Goal: Task Accomplishment & Management: Use online tool/utility

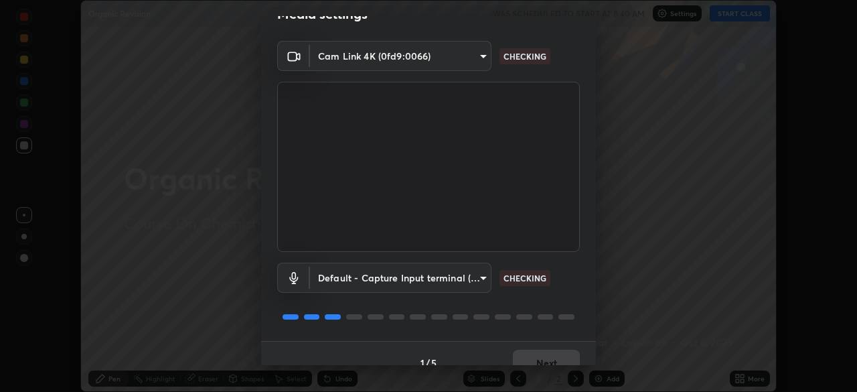
scroll to position [38, 0]
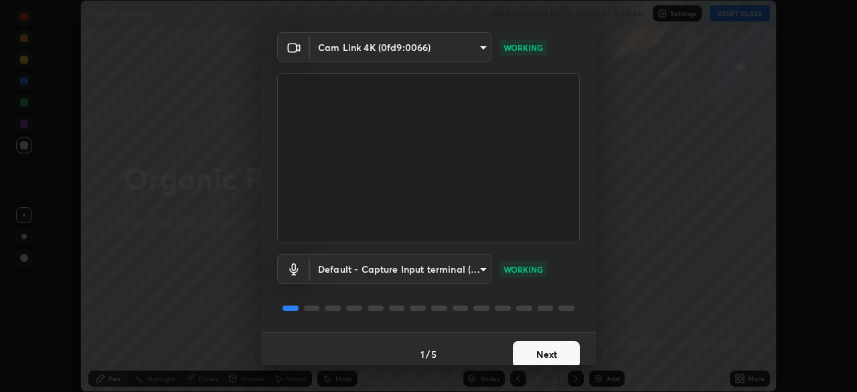
click at [557, 348] on button "Next" at bounding box center [546, 354] width 67 height 27
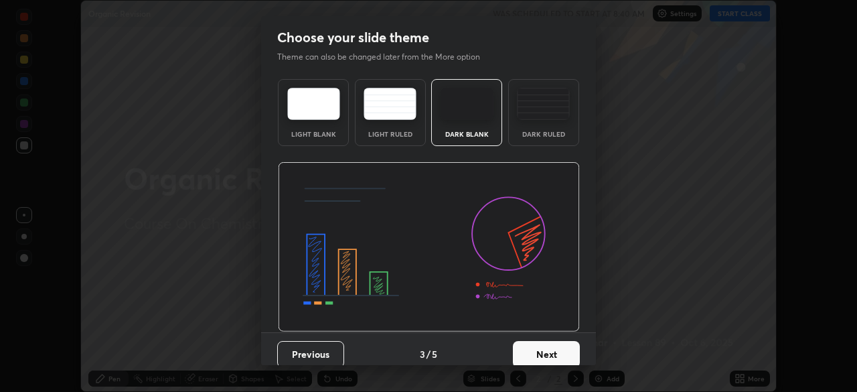
click at [565, 351] on button "Next" at bounding box center [546, 354] width 67 height 27
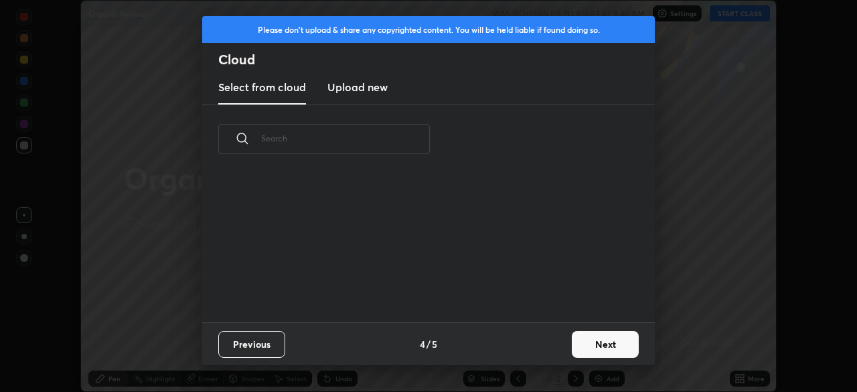
click at [584, 341] on button "Next" at bounding box center [605, 344] width 67 height 27
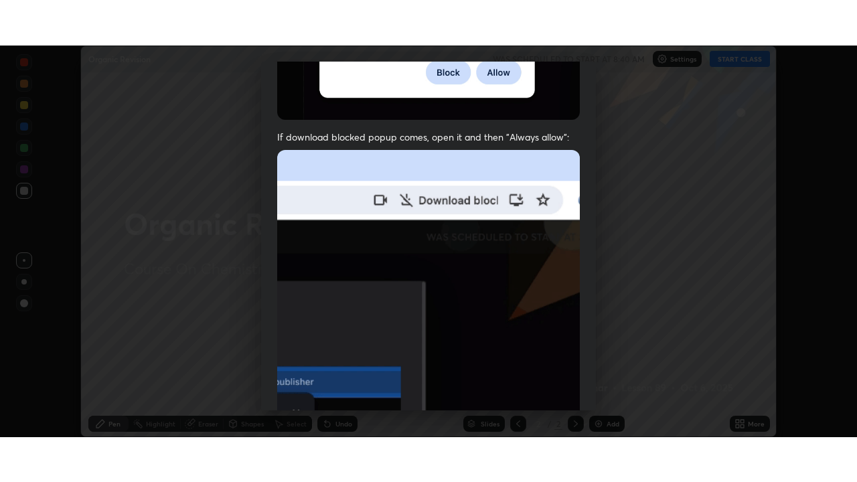
scroll to position [321, 0]
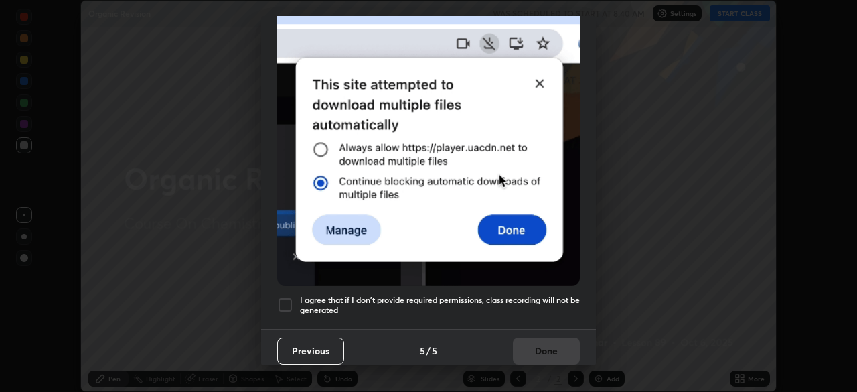
click at [293, 300] on div at bounding box center [285, 305] width 16 height 16
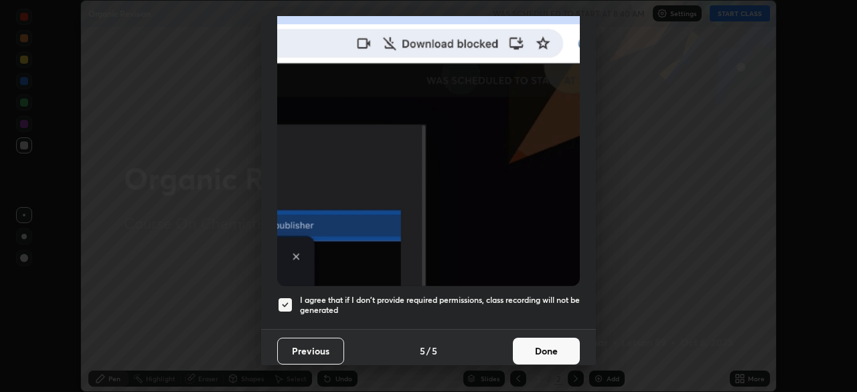
click at [529, 348] on button "Done" at bounding box center [546, 351] width 67 height 27
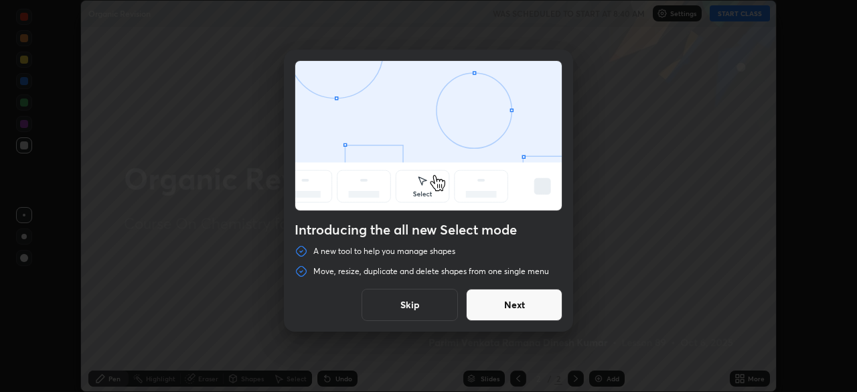
click at [553, 306] on button "Next" at bounding box center [514, 305] width 96 height 32
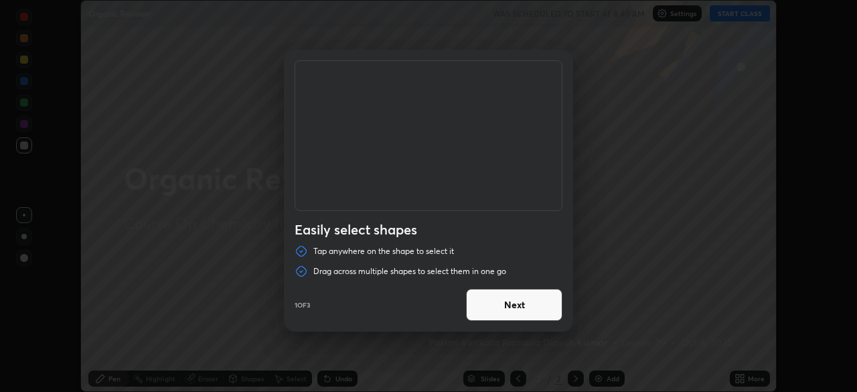
click at [549, 309] on button "Next" at bounding box center [514, 305] width 96 height 32
click at [557, 304] on button "Next" at bounding box center [514, 305] width 96 height 32
click at [550, 311] on button "Done" at bounding box center [514, 305] width 96 height 32
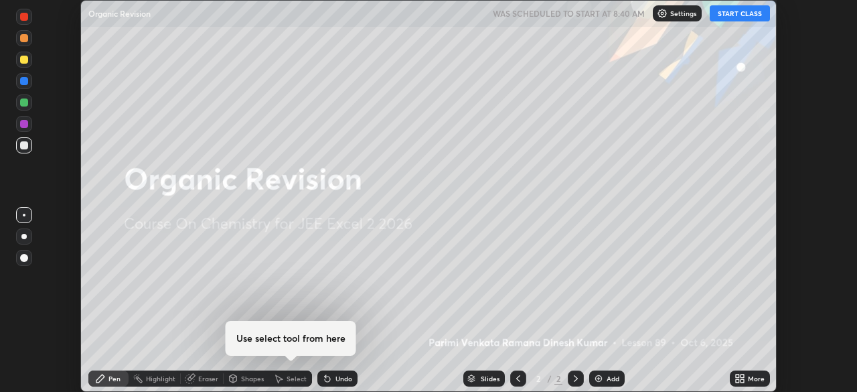
click at [746, 20] on button "START CLASS" at bounding box center [740, 13] width 60 height 16
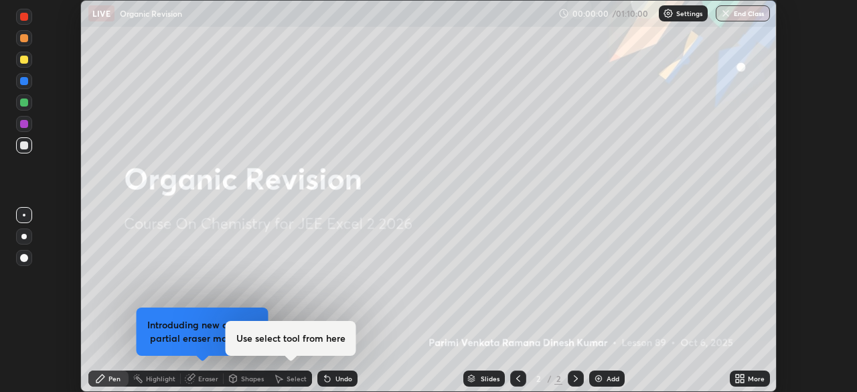
click at [742, 382] on icon at bounding box center [742, 380] width 3 height 3
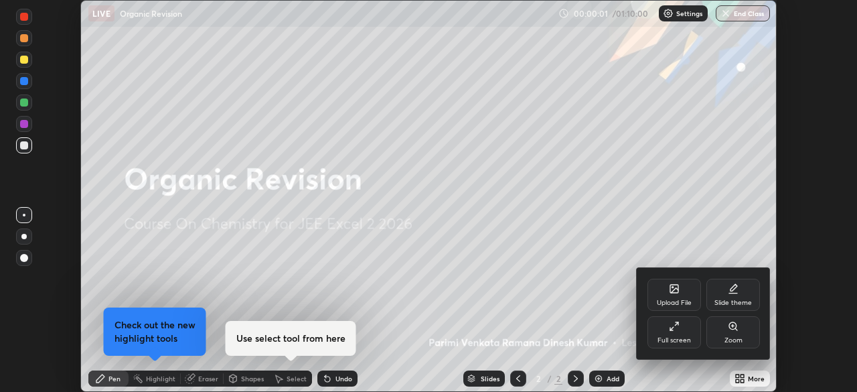
click at [683, 340] on div "Full screen" at bounding box center [674, 340] width 33 height 7
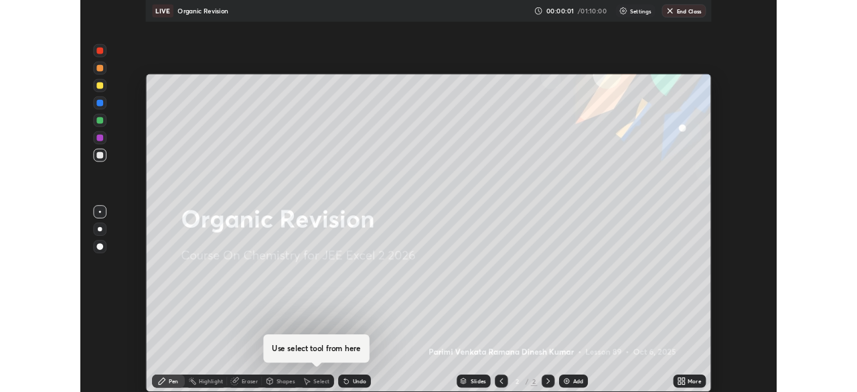
scroll to position [482, 857]
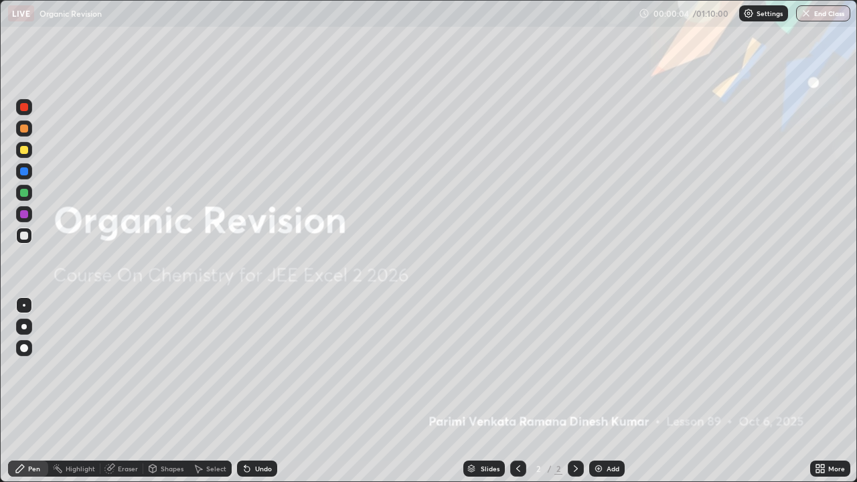
click at [606, 391] on div "Add" at bounding box center [608, 469] width 36 height 16
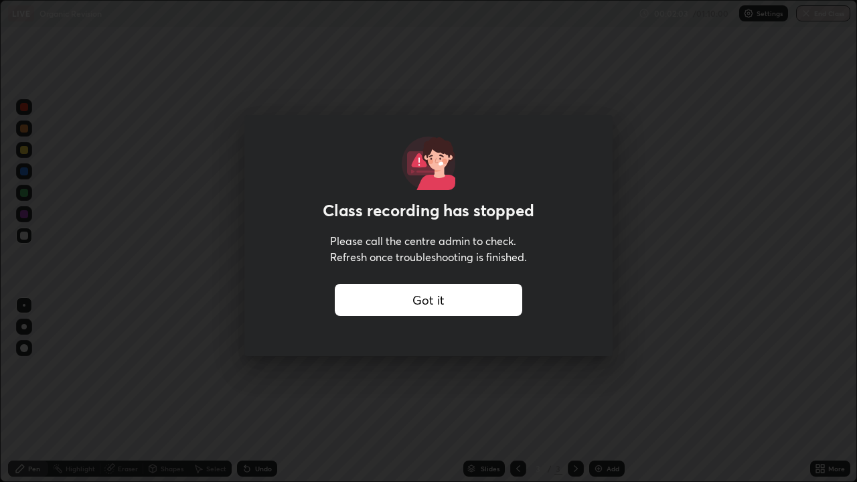
click at [519, 303] on div "Got it" at bounding box center [429, 300] width 188 height 32
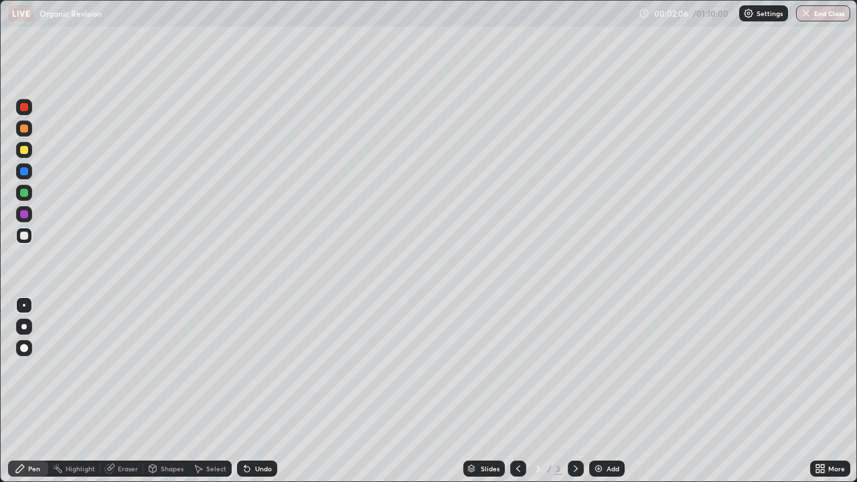
click at [827, 391] on div "More" at bounding box center [831, 469] width 40 height 27
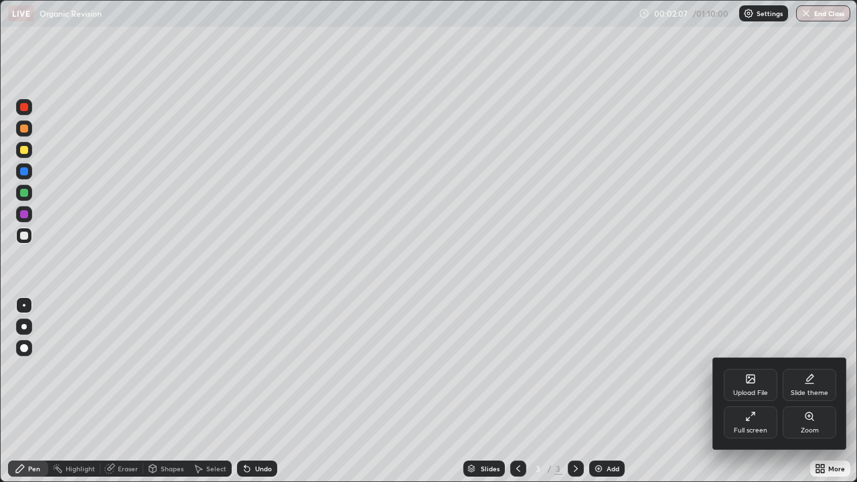
click at [774, 391] on div "Full screen" at bounding box center [751, 423] width 54 height 32
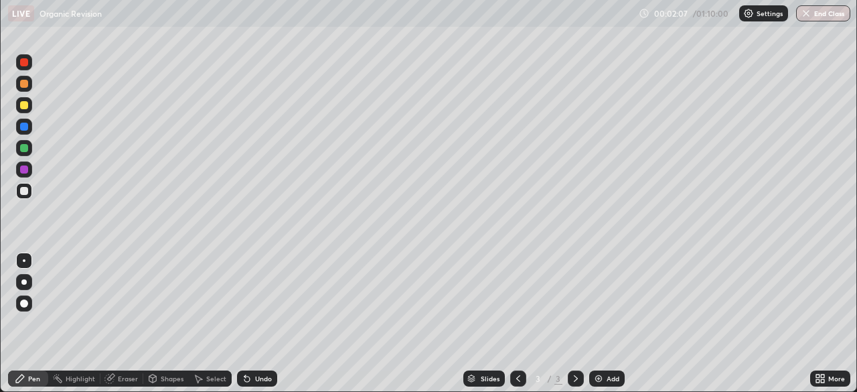
scroll to position [66598, 66133]
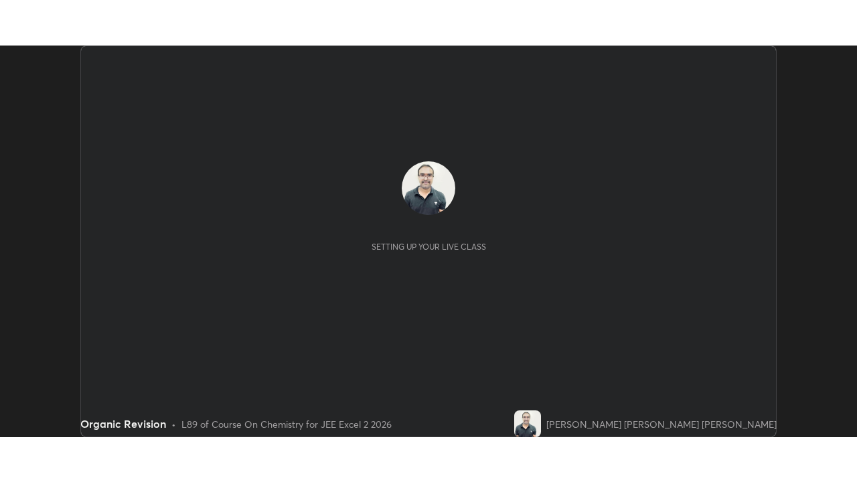
scroll to position [392, 857]
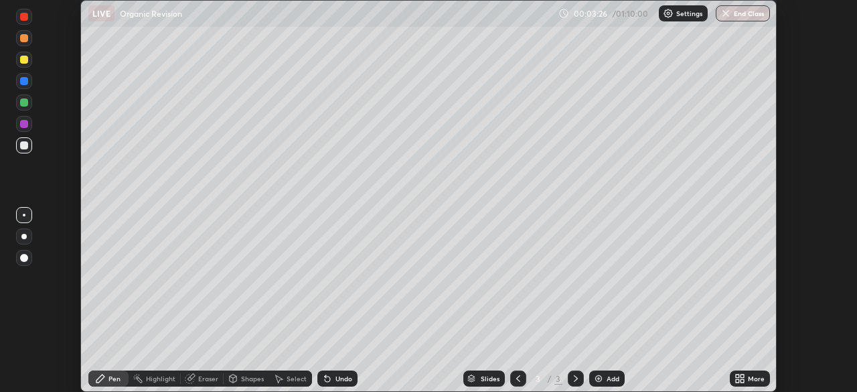
click at [742, 374] on icon at bounding box center [742, 375] width 3 height 3
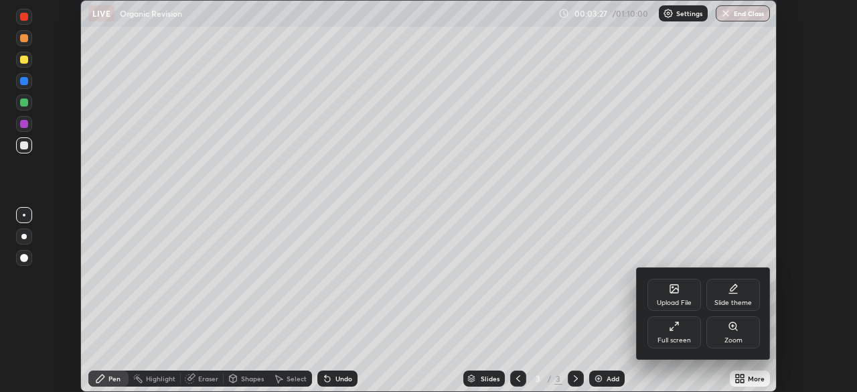
click at [693, 338] on div "Full screen" at bounding box center [675, 332] width 54 height 32
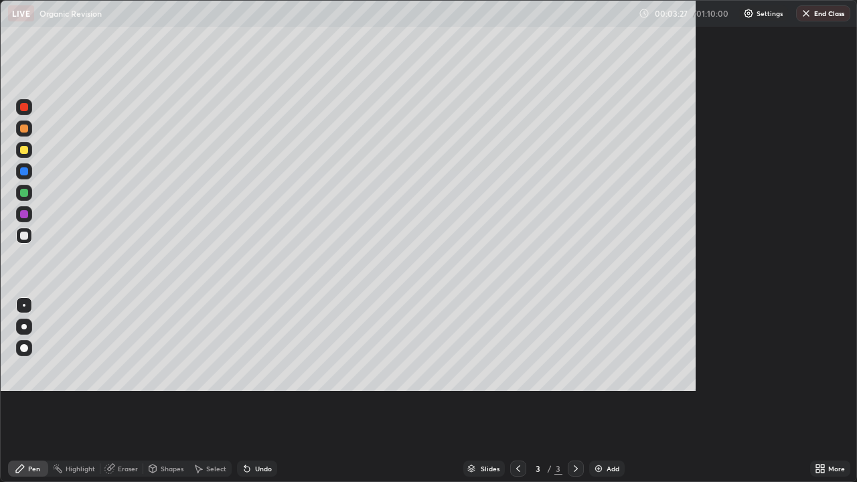
scroll to position [482, 857]
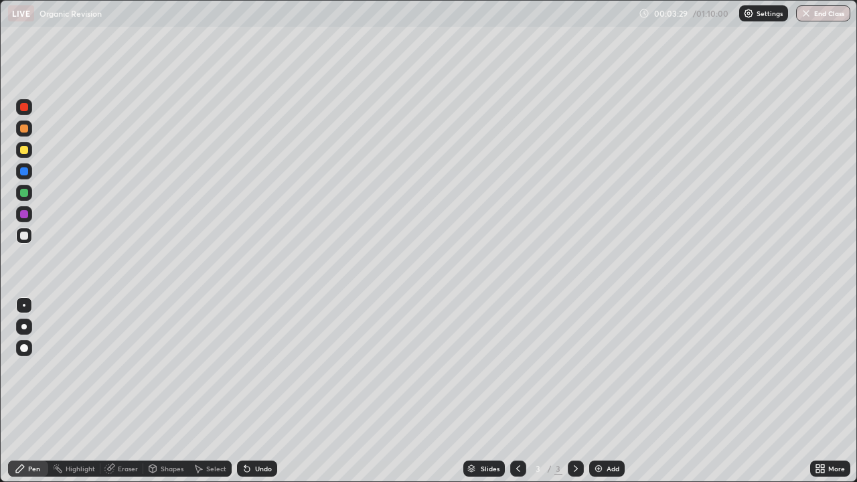
click at [29, 198] on div at bounding box center [24, 193] width 16 height 16
click at [25, 239] on div at bounding box center [24, 236] width 8 height 8
click at [24, 327] on div at bounding box center [23, 326] width 5 height 5
click at [29, 154] on div at bounding box center [24, 150] width 16 height 16
click at [27, 238] on div at bounding box center [24, 236] width 8 height 8
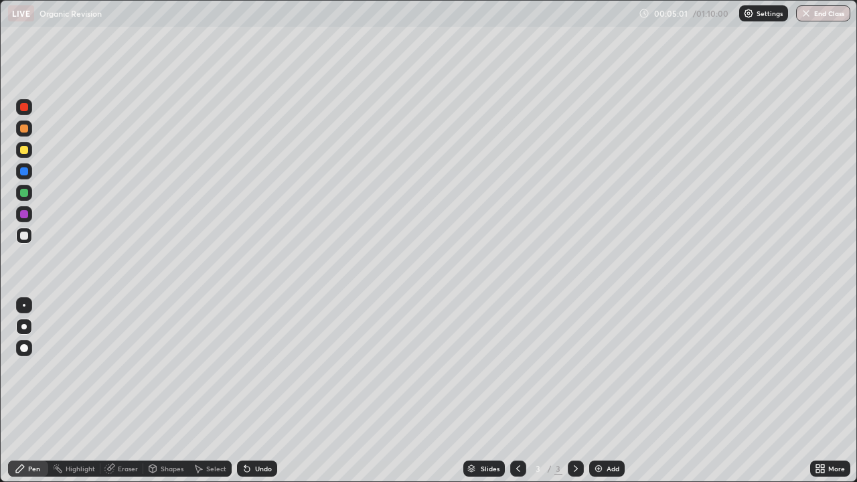
click at [25, 214] on div at bounding box center [24, 214] width 8 height 8
click at [30, 157] on div at bounding box center [24, 149] width 16 height 21
click at [272, 391] on div "Undo" at bounding box center [257, 469] width 40 height 16
click at [270, 391] on div "Undo" at bounding box center [257, 469] width 40 height 16
click at [269, 391] on div "Undo" at bounding box center [257, 469] width 40 height 16
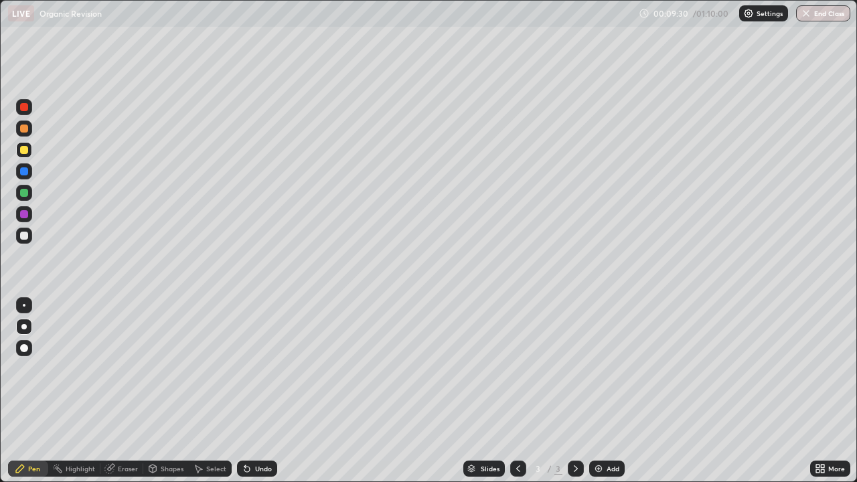
click at [610, 391] on div "Add" at bounding box center [613, 469] width 13 height 7
click at [263, 391] on div "Undo" at bounding box center [263, 469] width 17 height 7
click at [256, 391] on div "Undo" at bounding box center [263, 469] width 17 height 7
click at [26, 218] on div at bounding box center [24, 214] width 8 height 8
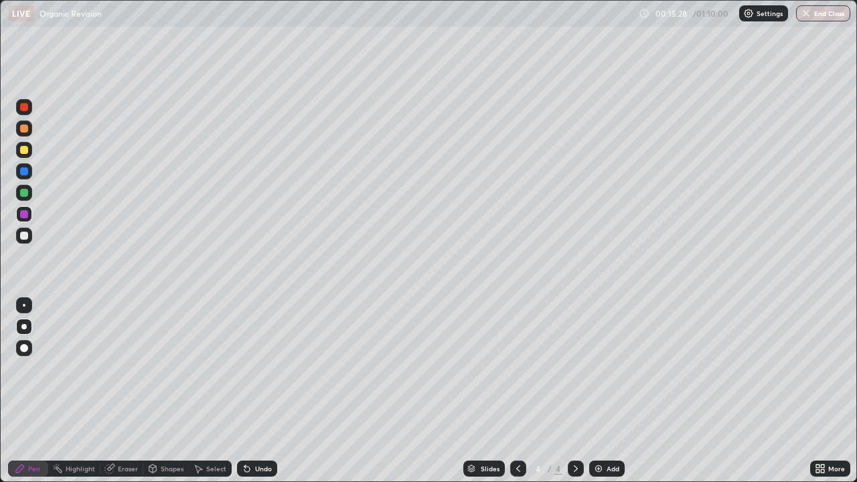
click at [612, 391] on div "Add" at bounding box center [613, 469] width 13 height 7
click at [23, 107] on div at bounding box center [24, 107] width 8 height 8
click at [27, 215] on div at bounding box center [24, 214] width 8 height 8
click at [619, 391] on div "Add" at bounding box center [608, 469] width 36 height 16
click at [30, 232] on div at bounding box center [24, 236] width 16 height 16
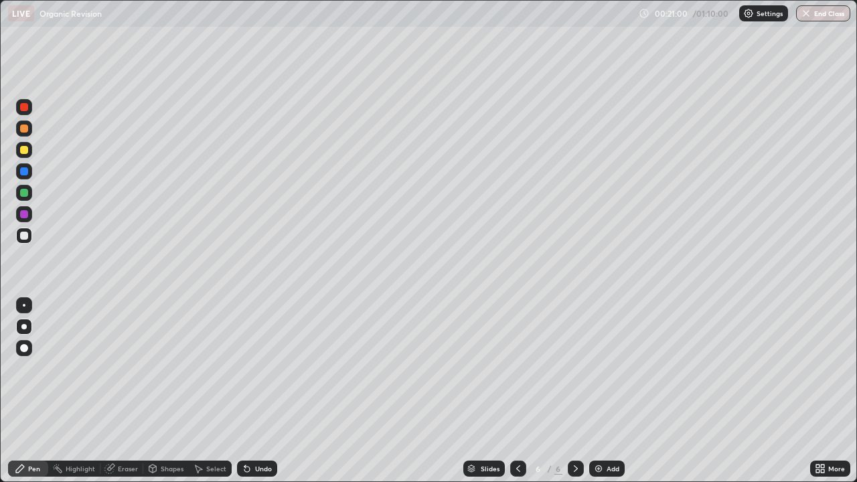
click at [23, 240] on div at bounding box center [24, 236] width 16 height 16
click at [27, 175] on div at bounding box center [24, 171] width 16 height 16
click at [31, 237] on div at bounding box center [24, 236] width 16 height 16
click at [26, 193] on div at bounding box center [24, 193] width 8 height 8
click at [618, 391] on div "Add" at bounding box center [608, 469] width 36 height 16
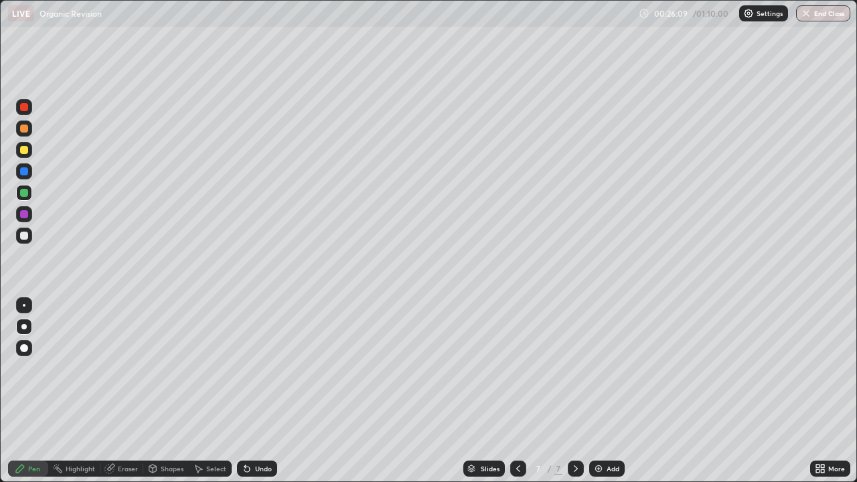
click at [29, 220] on div at bounding box center [24, 214] width 16 height 16
click at [27, 195] on div at bounding box center [24, 193] width 8 height 8
click at [271, 391] on div "Undo" at bounding box center [257, 469] width 40 height 16
click at [268, 391] on div "Undo" at bounding box center [257, 469] width 40 height 16
click at [266, 391] on div "Undo" at bounding box center [257, 469] width 40 height 16
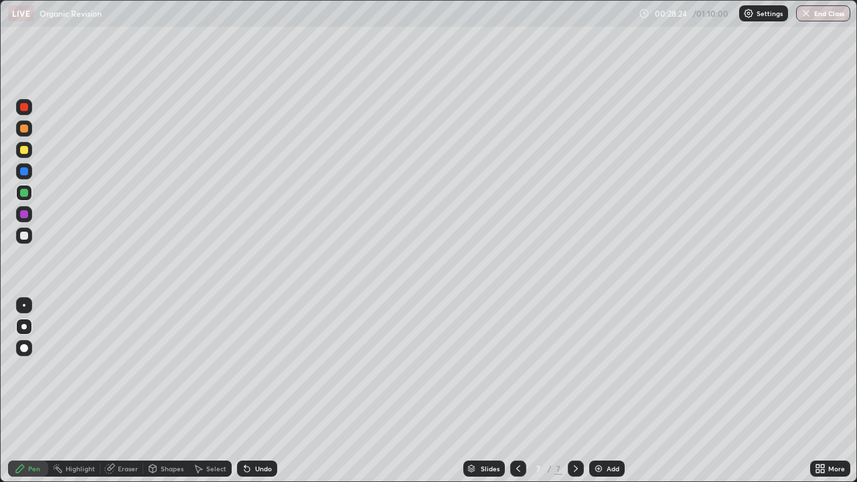
click at [129, 391] on div "Eraser" at bounding box center [128, 469] width 20 height 7
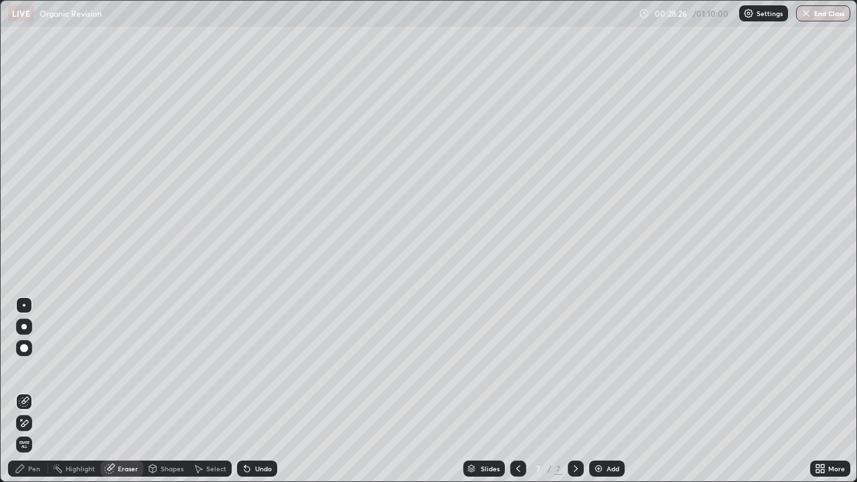
click at [40, 391] on div "Pen" at bounding box center [28, 469] width 40 height 16
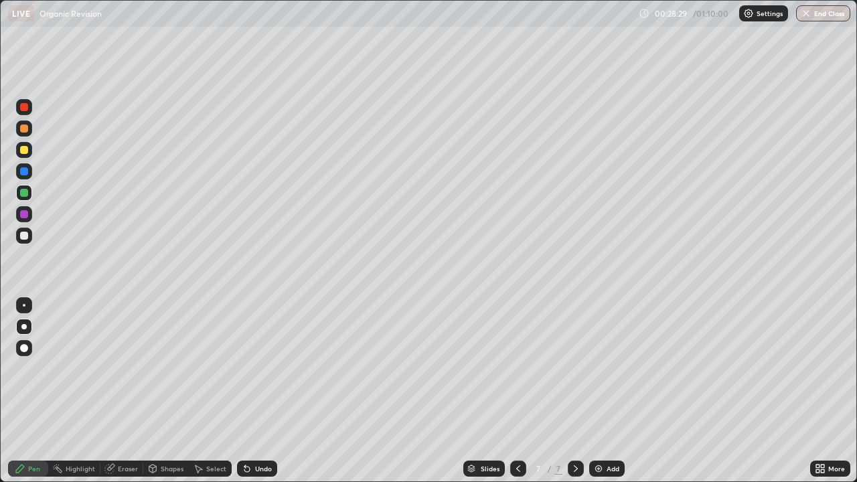
click at [273, 391] on div "Undo" at bounding box center [257, 469] width 40 height 16
click at [260, 391] on div "Undo" at bounding box center [263, 469] width 17 height 7
click at [259, 391] on div "Undo" at bounding box center [257, 469] width 40 height 16
click at [257, 391] on div "Undo" at bounding box center [263, 469] width 17 height 7
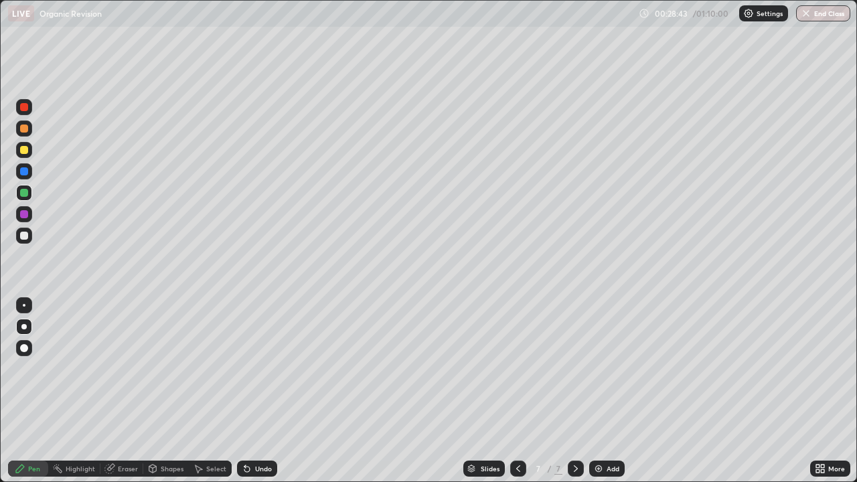
click at [263, 391] on div "Undo" at bounding box center [257, 469] width 40 height 16
click at [610, 391] on div "Add" at bounding box center [613, 469] width 13 height 7
click at [26, 156] on div at bounding box center [24, 150] width 16 height 16
click at [29, 152] on div at bounding box center [24, 150] width 16 height 16
click at [27, 238] on div at bounding box center [24, 236] width 8 height 8
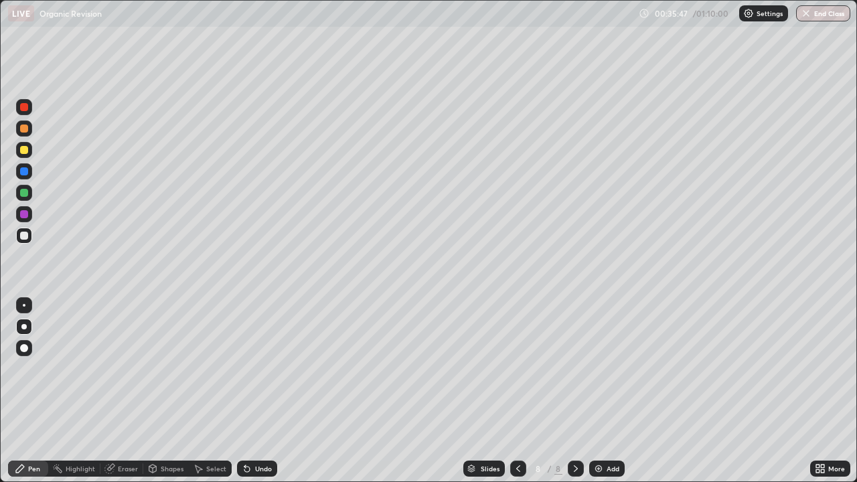
click at [619, 391] on div "Add" at bounding box center [608, 469] width 36 height 16
click at [29, 220] on div at bounding box center [24, 214] width 16 height 16
click at [29, 155] on div at bounding box center [24, 150] width 16 height 16
click at [253, 391] on div "Undo" at bounding box center [257, 469] width 40 height 16
click at [251, 391] on div "Undo" at bounding box center [257, 469] width 40 height 16
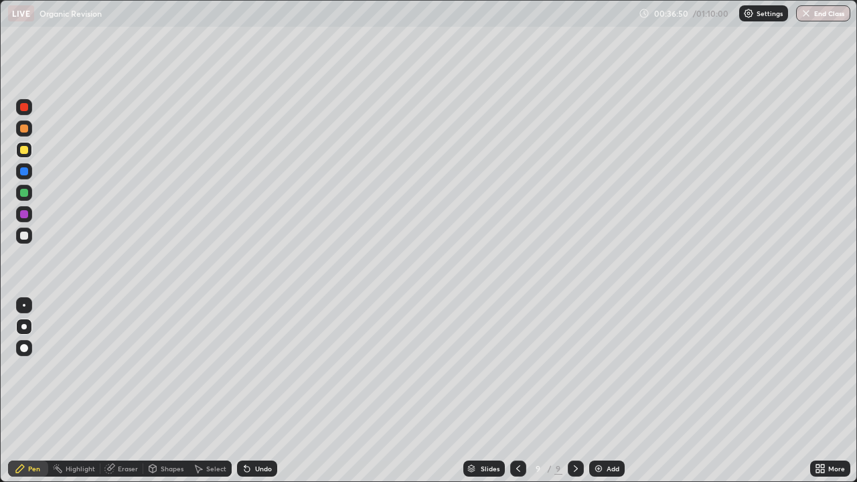
click at [26, 211] on div at bounding box center [24, 214] width 8 height 8
click at [275, 391] on div "Undo" at bounding box center [257, 469] width 40 height 16
click at [31, 235] on div at bounding box center [24, 236] width 16 height 16
click at [620, 391] on div "Add" at bounding box center [608, 469] width 36 height 16
click at [270, 391] on div "Undo" at bounding box center [257, 469] width 40 height 16
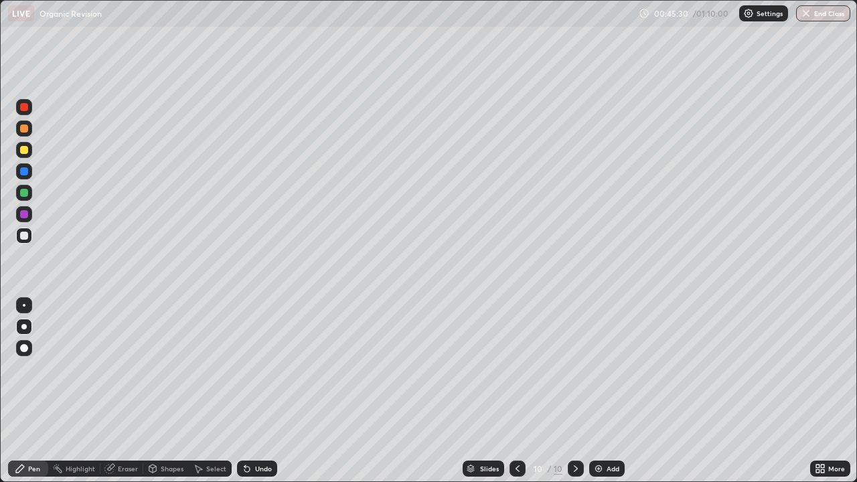
click at [270, 391] on div "Undo" at bounding box center [257, 469] width 40 height 16
click at [269, 391] on div "Undo" at bounding box center [257, 469] width 40 height 16
click at [600, 391] on img at bounding box center [599, 469] width 11 height 11
click at [27, 107] on div at bounding box center [24, 107] width 8 height 8
click at [24, 194] on div at bounding box center [24, 193] width 8 height 8
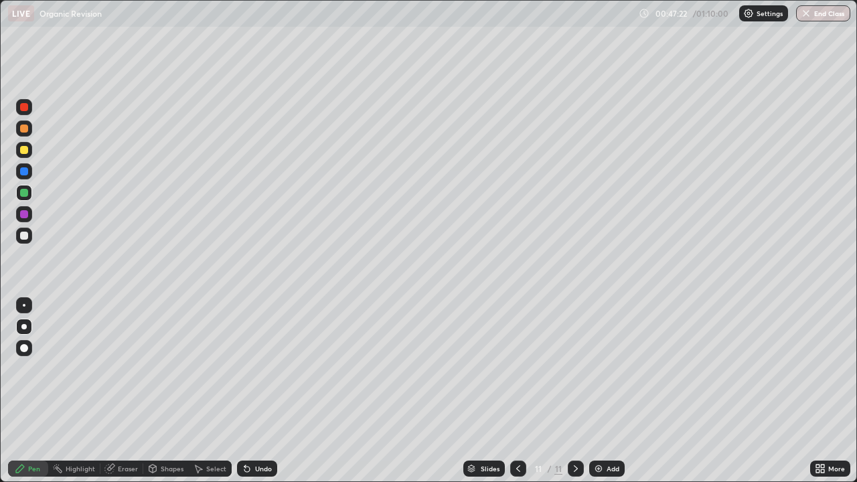
click at [26, 235] on div at bounding box center [24, 236] width 8 height 8
click at [26, 239] on div at bounding box center [24, 236] width 8 height 8
click at [30, 214] on div at bounding box center [24, 214] width 16 height 16
click at [19, 238] on div at bounding box center [24, 236] width 16 height 16
click at [30, 200] on div at bounding box center [24, 192] width 16 height 21
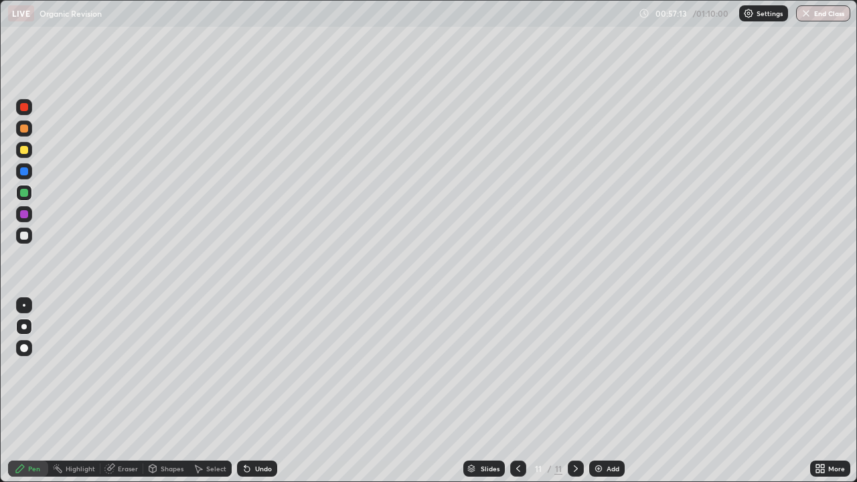
click at [615, 391] on div "Add" at bounding box center [608, 469] width 36 height 16
click at [25, 236] on div at bounding box center [24, 236] width 8 height 8
click at [31, 151] on div at bounding box center [24, 150] width 16 height 16
click at [517, 391] on icon at bounding box center [518, 469] width 11 height 11
click at [575, 391] on icon at bounding box center [576, 469] width 11 height 11
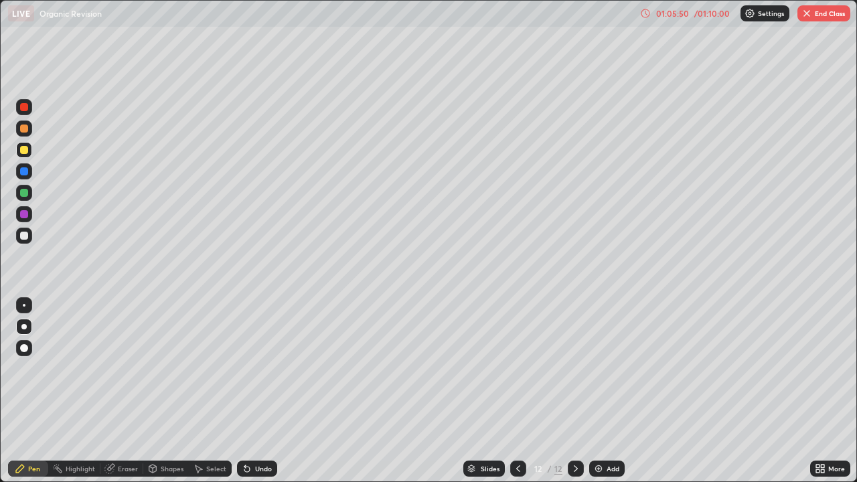
click at [599, 391] on div "Add" at bounding box center [608, 469] width 36 height 16
click at [247, 391] on icon at bounding box center [247, 469] width 5 height 5
click at [245, 391] on icon at bounding box center [247, 469] width 5 height 5
click at [245, 391] on div "Undo" at bounding box center [257, 469] width 40 height 16
click at [29, 238] on div at bounding box center [24, 236] width 16 height 16
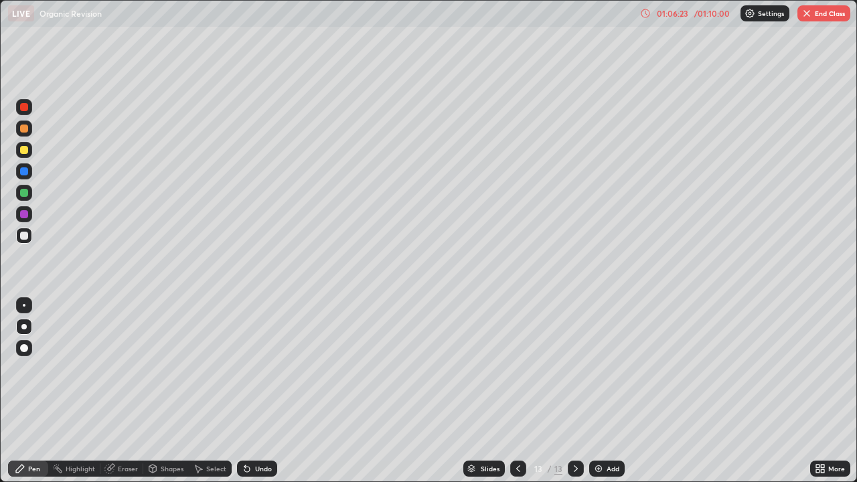
click at [243, 391] on div "Undo" at bounding box center [257, 469] width 40 height 16
click at [245, 391] on icon at bounding box center [245, 466] width 1 height 1
click at [237, 391] on div "Undo" at bounding box center [257, 469] width 40 height 16
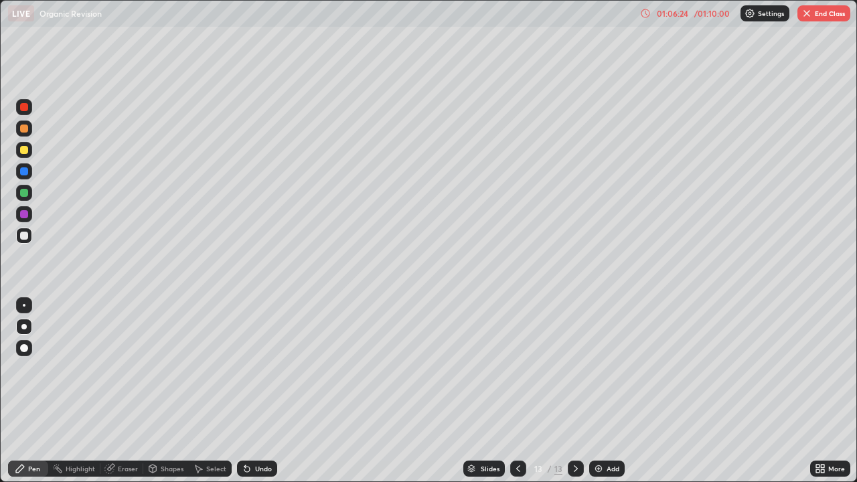
click at [237, 391] on div "Undo" at bounding box center [257, 469] width 40 height 16
click at [238, 391] on div "Undo" at bounding box center [257, 469] width 40 height 16
click at [237, 391] on div "Undo" at bounding box center [257, 469] width 40 height 16
click at [227, 391] on div "Select" at bounding box center [210, 469] width 43 height 16
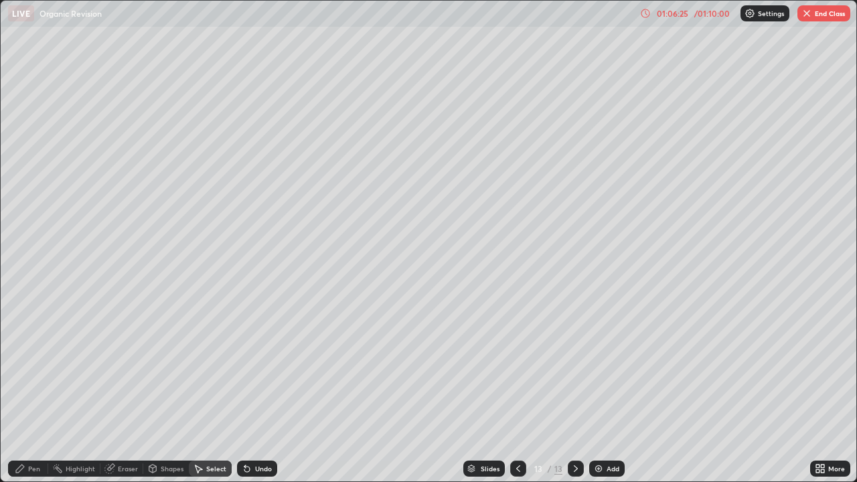
click at [230, 391] on div "Select" at bounding box center [210, 469] width 43 height 16
click at [228, 391] on div "Select" at bounding box center [210, 469] width 43 height 16
click at [229, 391] on div "Select" at bounding box center [210, 469] width 43 height 16
click at [245, 391] on icon at bounding box center [245, 466] width 1 height 1
click at [245, 391] on icon at bounding box center [247, 469] width 5 height 5
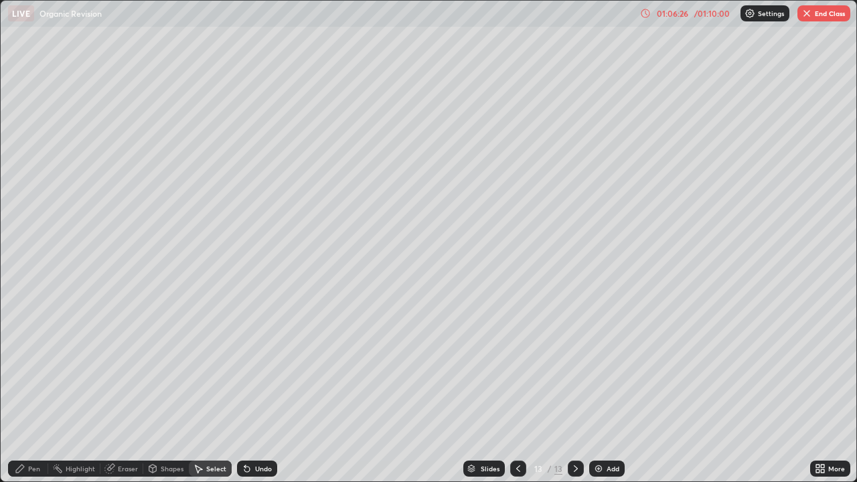
click at [247, 391] on icon at bounding box center [247, 469] width 5 height 5
click at [245, 391] on icon at bounding box center [247, 469] width 5 height 5
click at [228, 391] on div "Select" at bounding box center [210, 469] width 43 height 16
click at [238, 391] on div "Undo" at bounding box center [257, 469] width 40 height 16
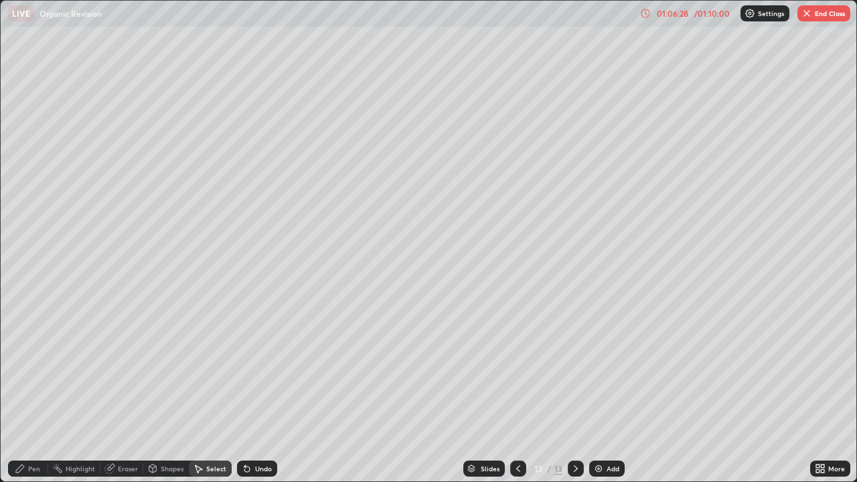
click at [245, 391] on icon at bounding box center [245, 466] width 1 height 1
click at [248, 391] on icon at bounding box center [247, 469] width 5 height 5
click at [31, 391] on div "Pen" at bounding box center [34, 469] width 12 height 7
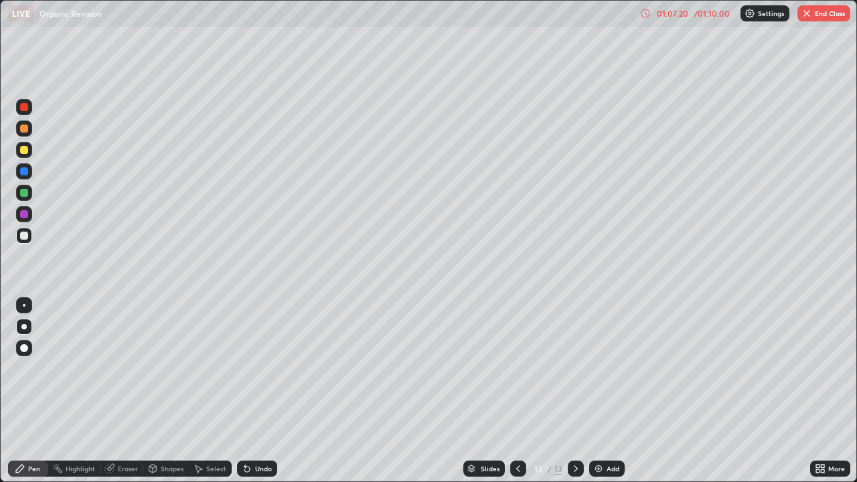
click at [245, 391] on icon at bounding box center [245, 466] width 1 height 1
click at [242, 391] on icon at bounding box center [247, 469] width 11 height 11
click at [243, 391] on icon at bounding box center [247, 469] width 11 height 11
click at [522, 391] on icon at bounding box center [518, 469] width 11 height 11
click at [575, 391] on icon at bounding box center [576, 469] width 11 height 11
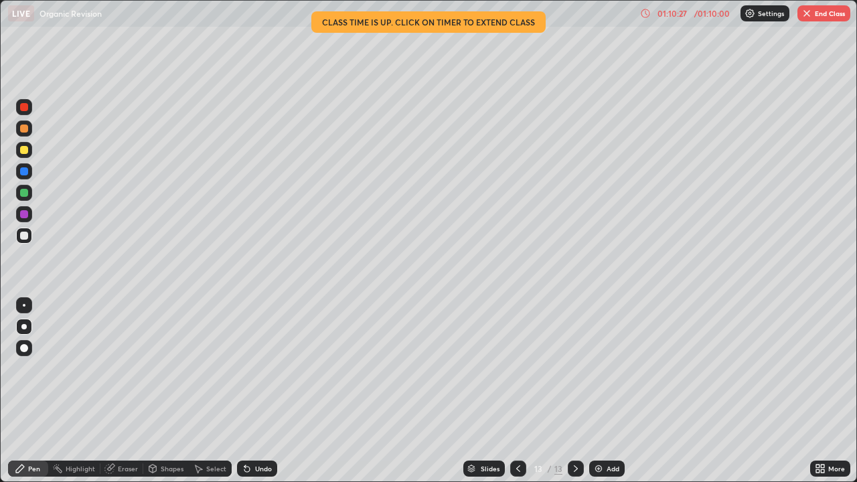
click at [820, 19] on button "End Class" at bounding box center [824, 13] width 53 height 16
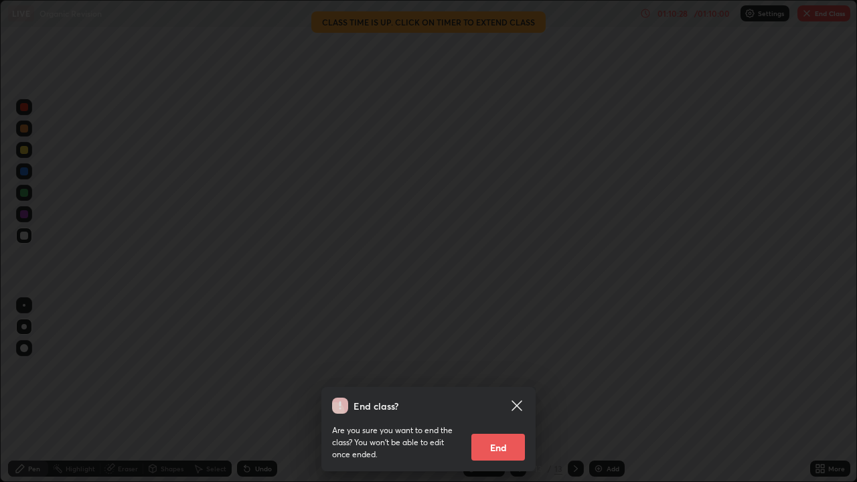
click at [518, 391] on button "End" at bounding box center [499, 447] width 54 height 27
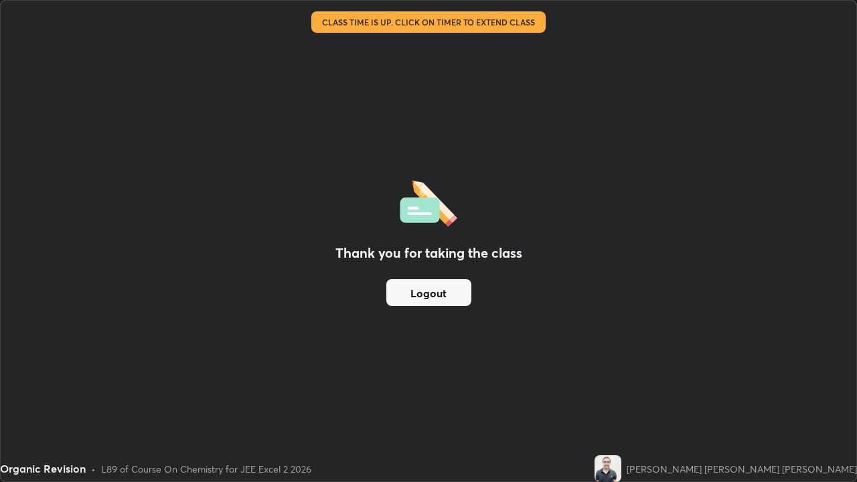
click at [464, 281] on button "Logout" at bounding box center [429, 292] width 85 height 27
click at [454, 290] on button "Logout" at bounding box center [429, 292] width 85 height 27
click at [412, 299] on button "Logout" at bounding box center [429, 292] width 85 height 27
click at [407, 300] on button "Logout" at bounding box center [429, 292] width 85 height 27
